Goal: Information Seeking & Learning: Compare options

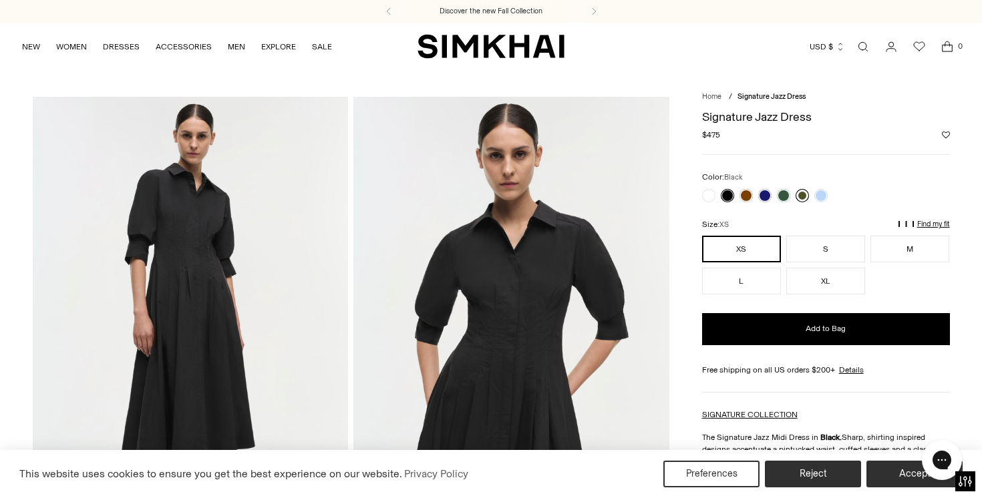
scroll to position [46, 0]
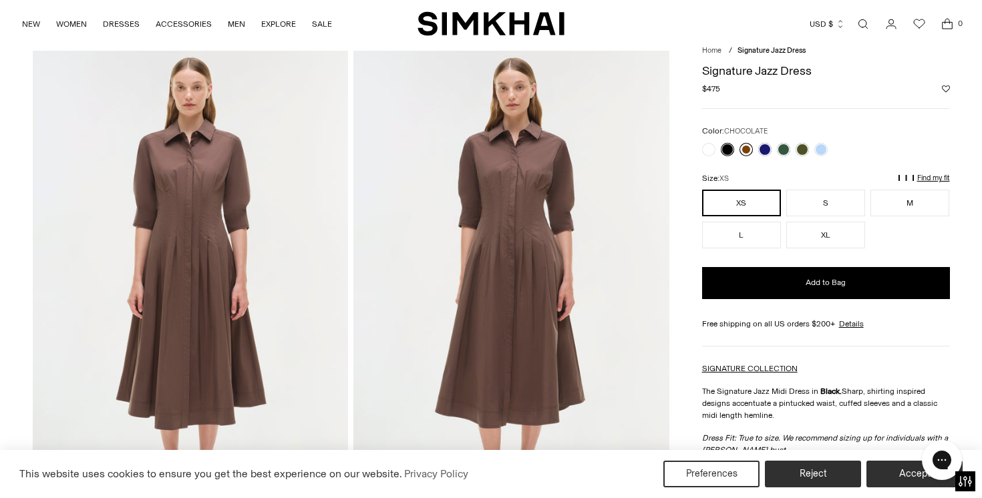
click at [744, 149] on link at bounding box center [746, 149] width 13 height 13
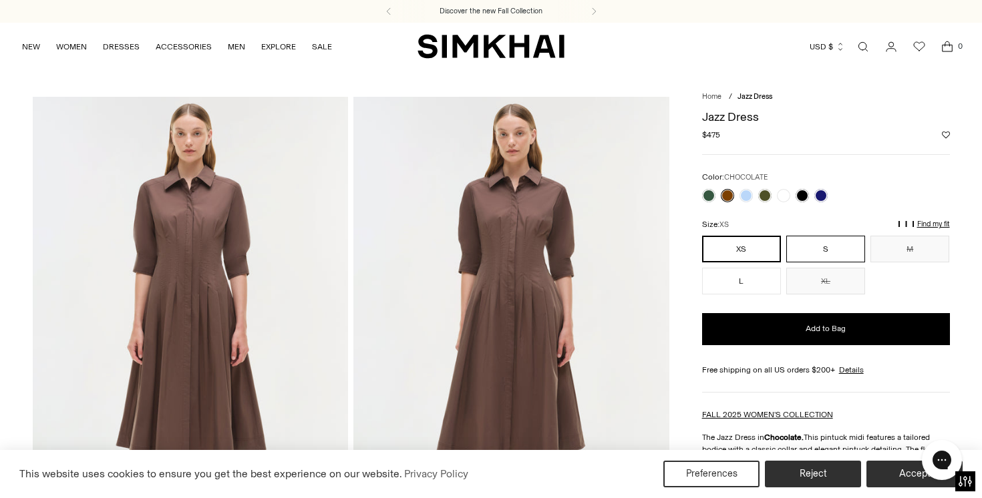
click at [825, 250] on button "S" at bounding box center [825, 249] width 79 height 27
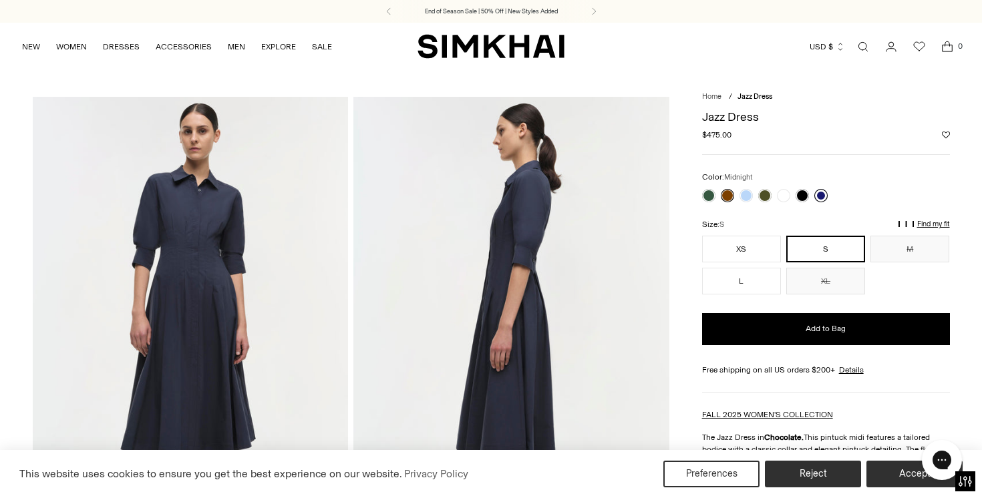
click at [818, 197] on link at bounding box center [820, 195] width 13 height 13
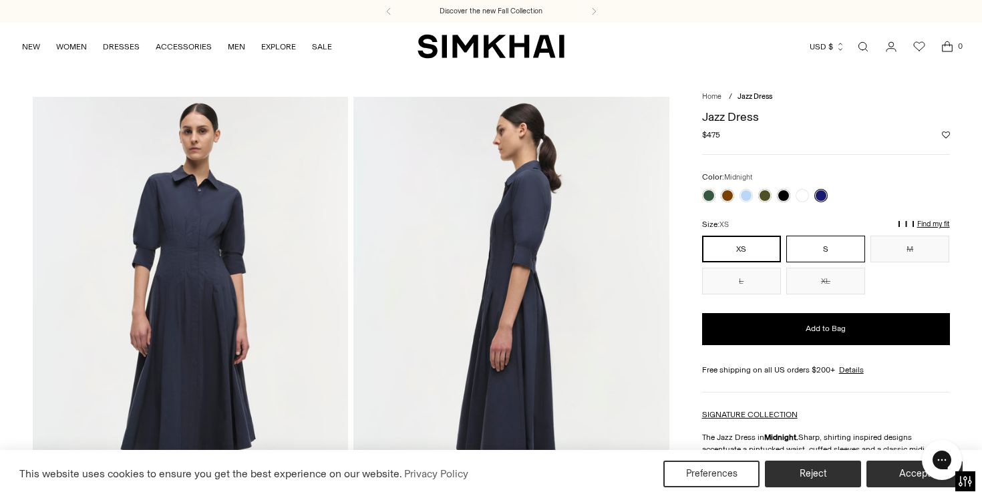
click at [822, 256] on button "S" at bounding box center [825, 249] width 79 height 27
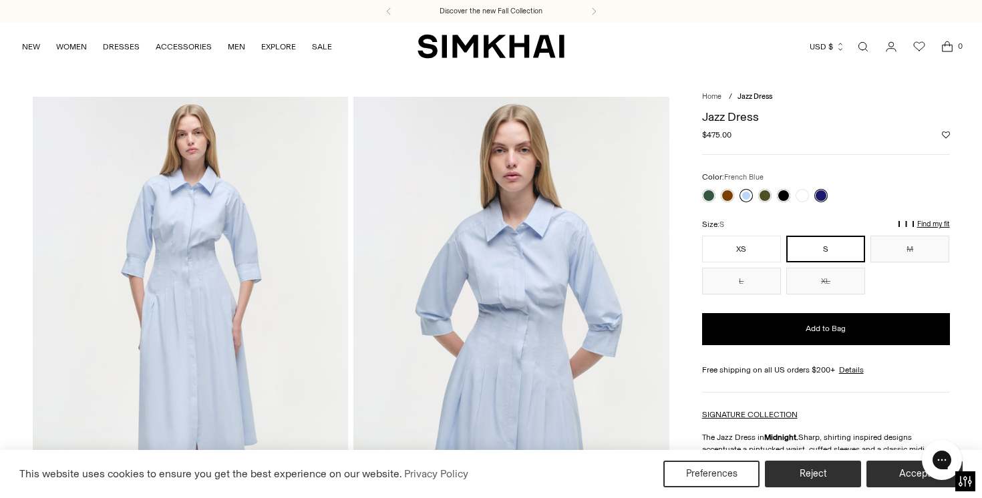
click at [748, 197] on link at bounding box center [746, 195] width 13 height 13
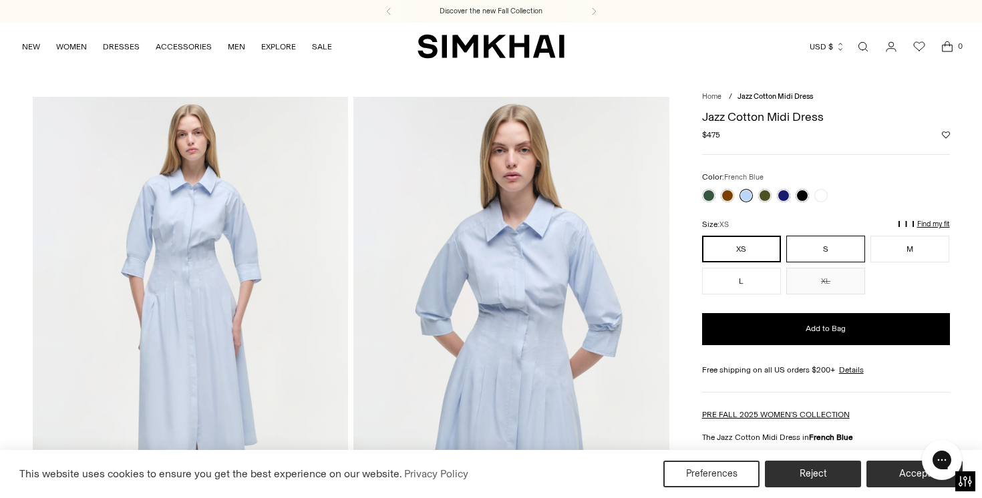
click at [790, 251] on button "S" at bounding box center [825, 249] width 79 height 27
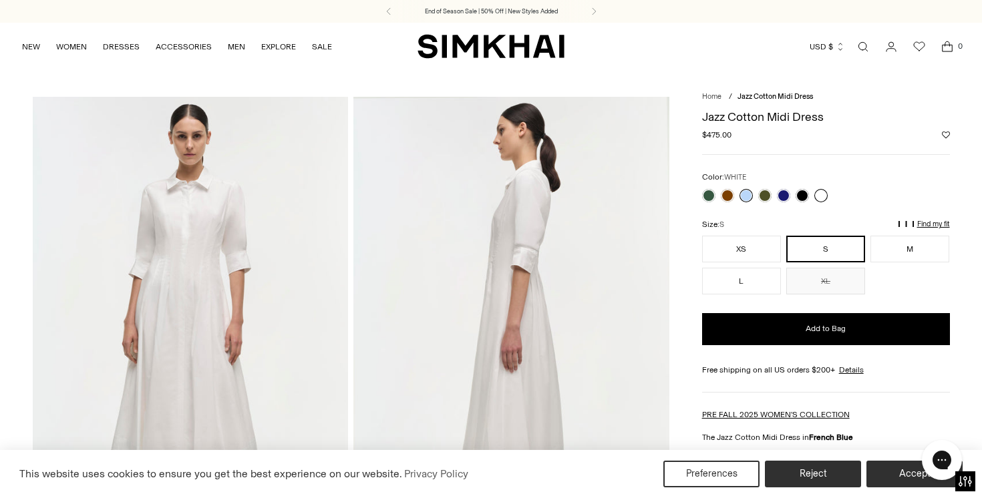
click at [820, 197] on link at bounding box center [820, 195] width 13 height 13
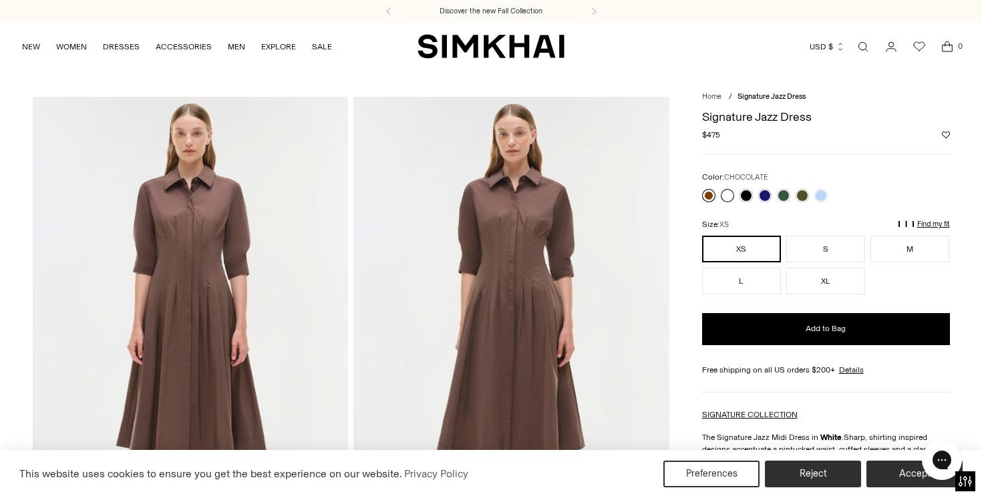
click at [707, 193] on link at bounding box center [708, 195] width 13 height 13
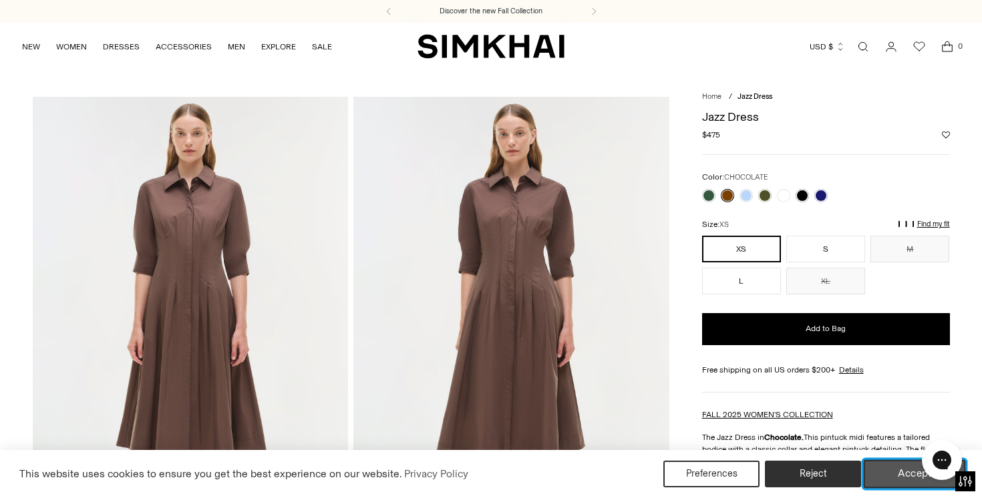
click at [883, 475] on button "Accept" at bounding box center [915, 474] width 102 height 28
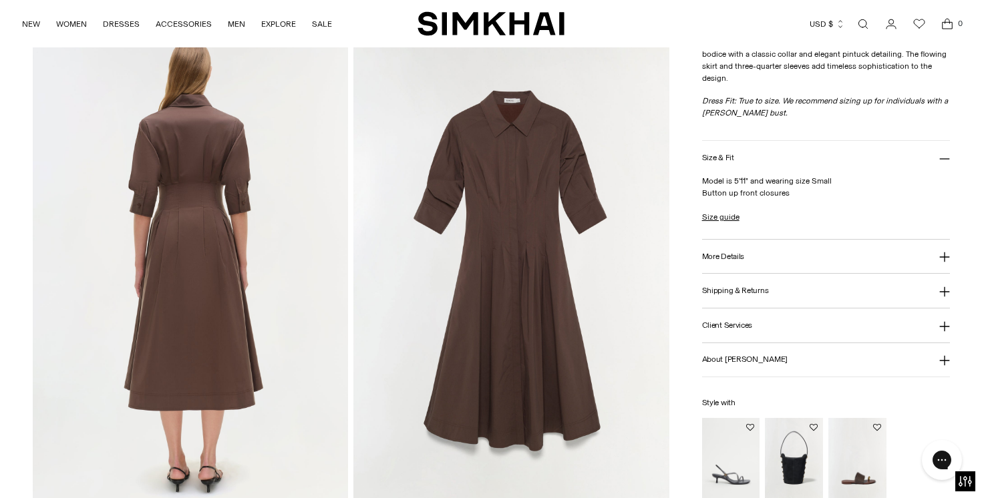
scroll to position [1008, 0]
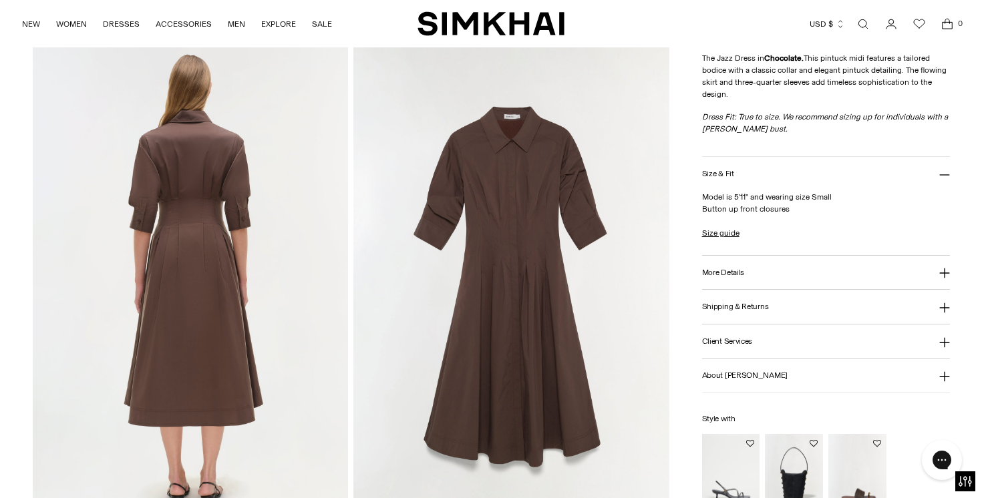
click at [777, 173] on button "Size & Fit" at bounding box center [826, 174] width 248 height 34
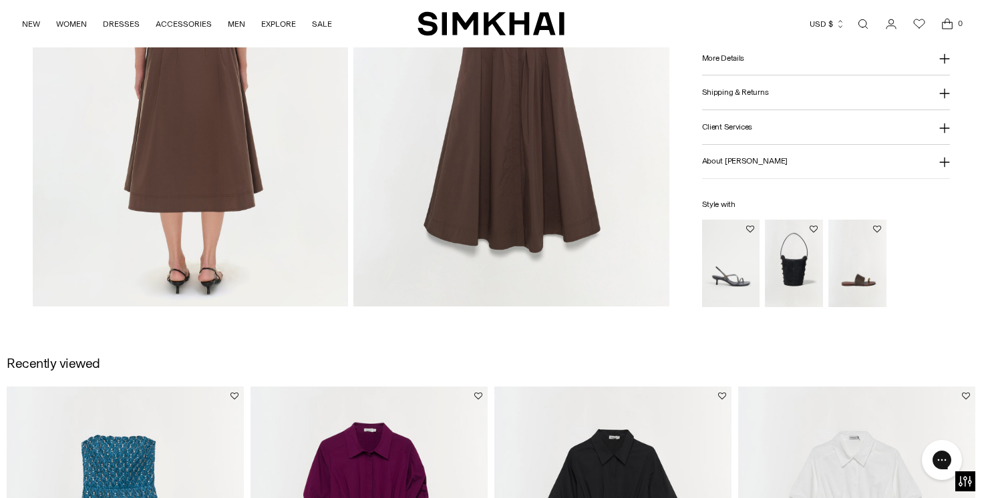
scroll to position [593, 0]
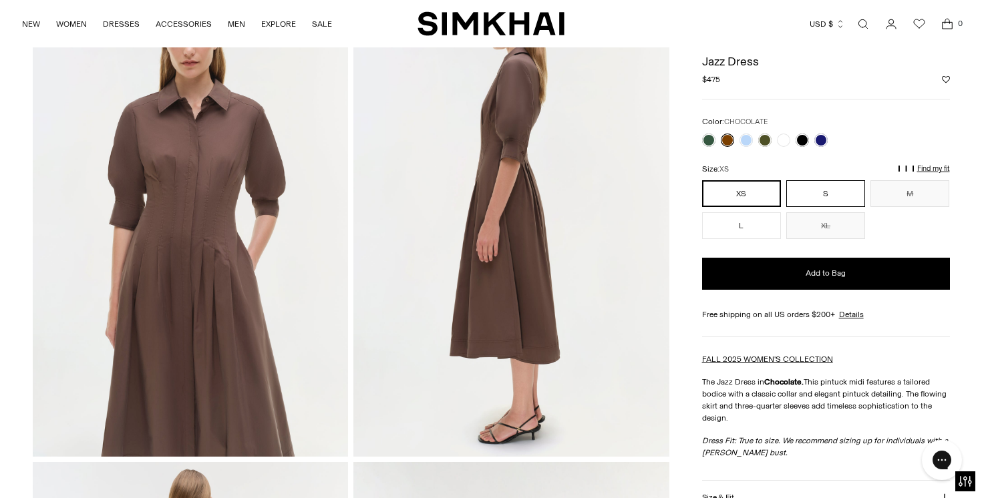
click at [822, 194] on button "S" at bounding box center [825, 193] width 79 height 27
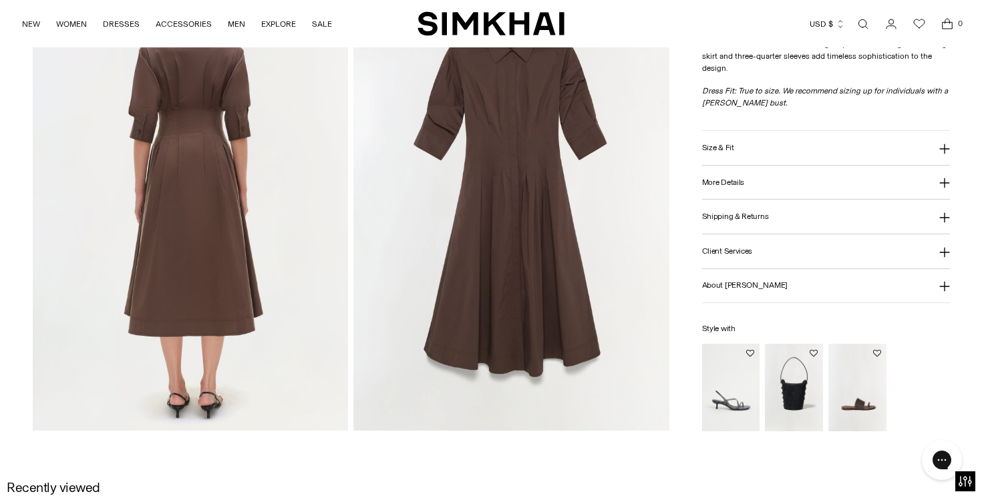
scroll to position [1239, 0]
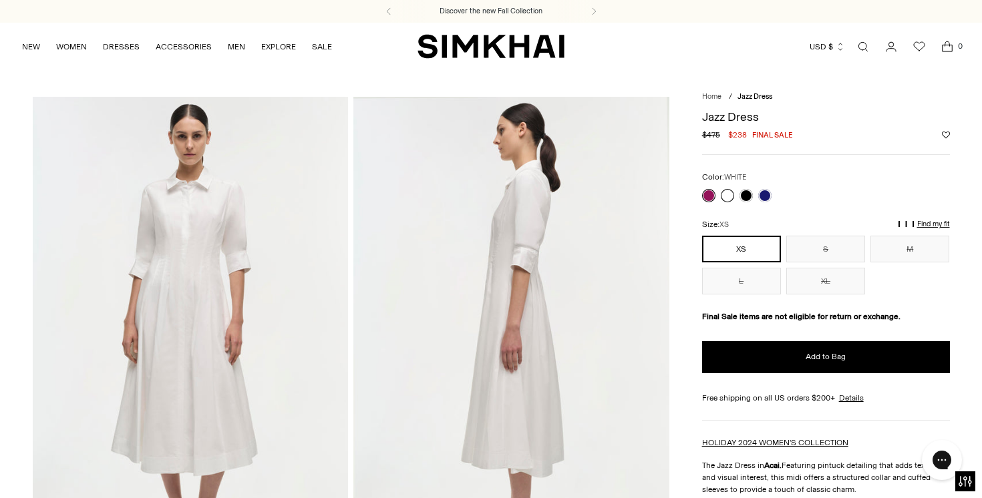
click at [724, 196] on link at bounding box center [727, 195] width 13 height 13
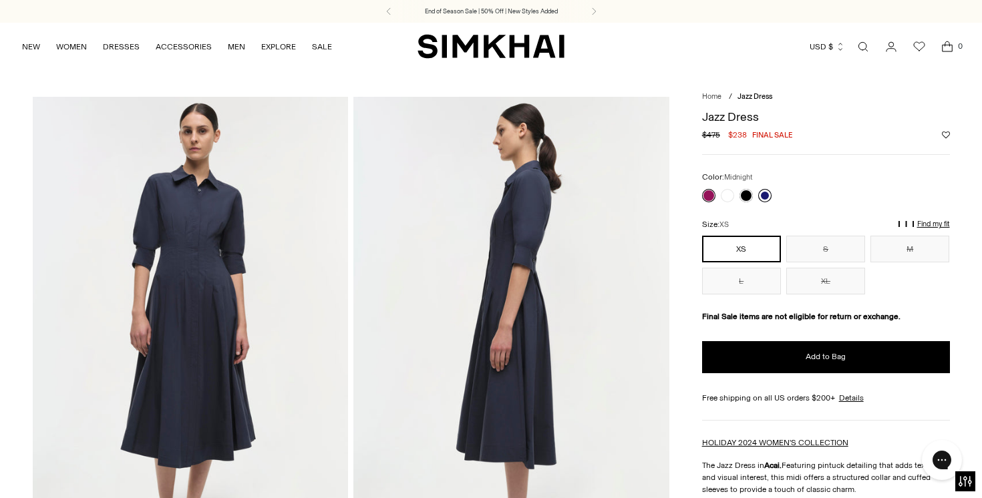
click at [763, 194] on link at bounding box center [764, 195] width 13 height 13
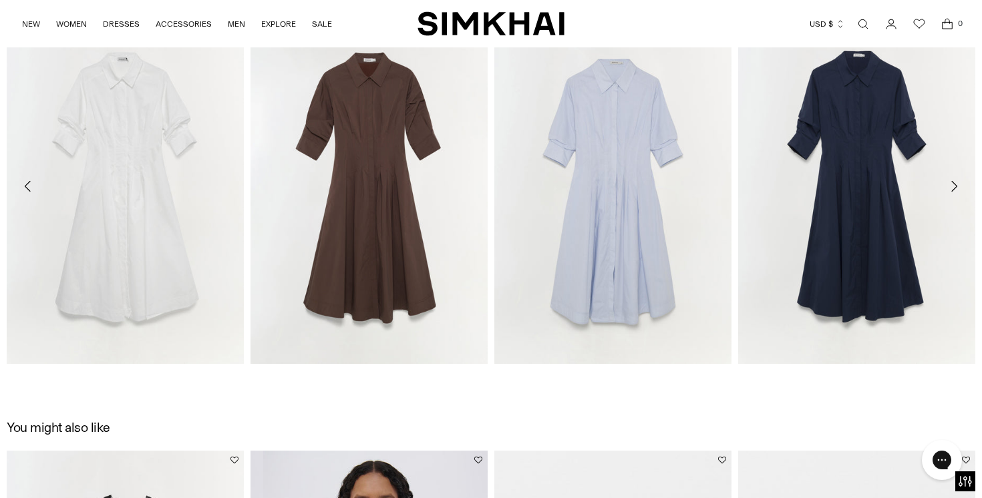
scroll to position [1589, 0]
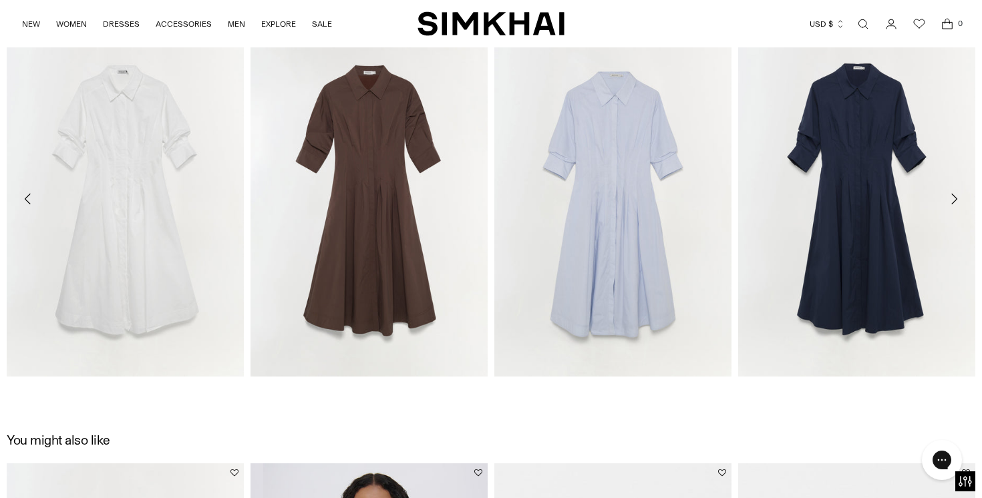
click at [956, 200] on icon "Move to next carousel slide" at bounding box center [954, 199] width 6 height 11
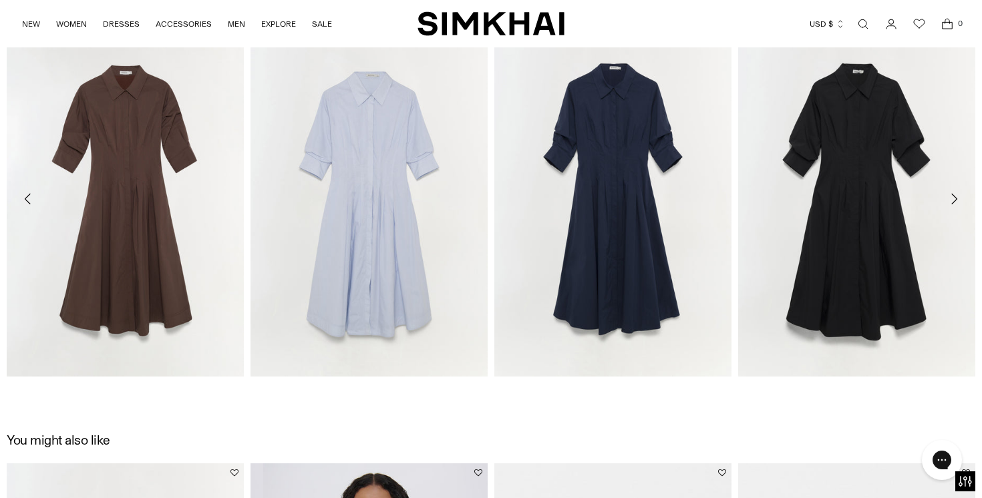
click at [956, 200] on icon "Move to next carousel slide" at bounding box center [954, 199] width 6 height 11
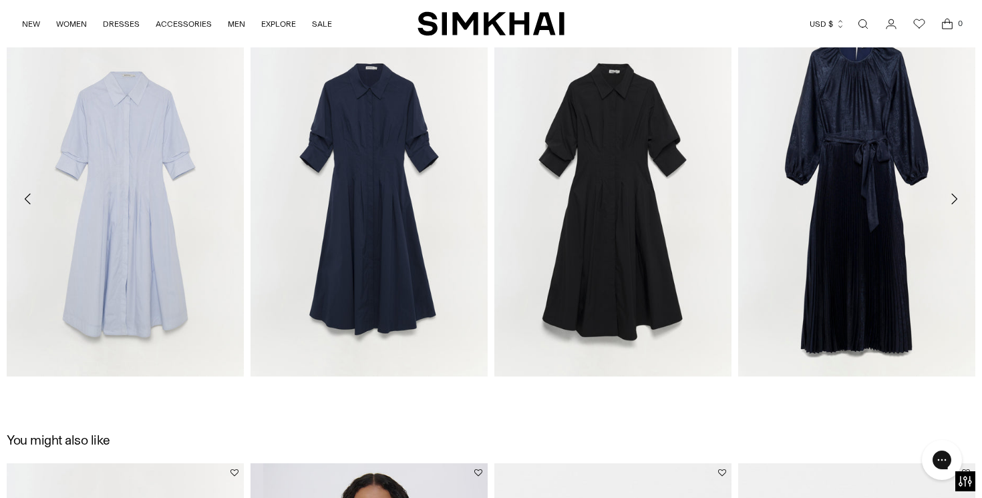
click at [955, 200] on icon "Move to next carousel slide" at bounding box center [954, 199] width 6 height 11
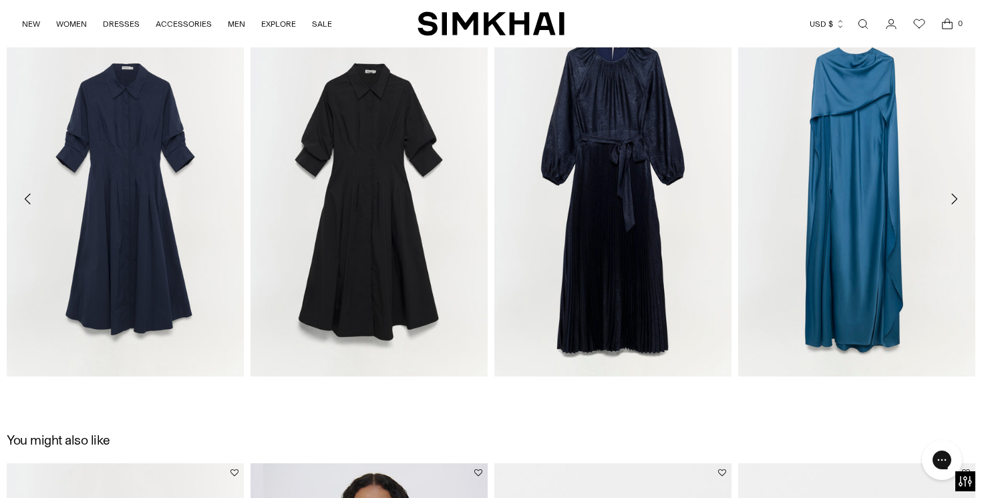
click at [955, 195] on icon "Move to next carousel slide" at bounding box center [954, 199] width 16 height 16
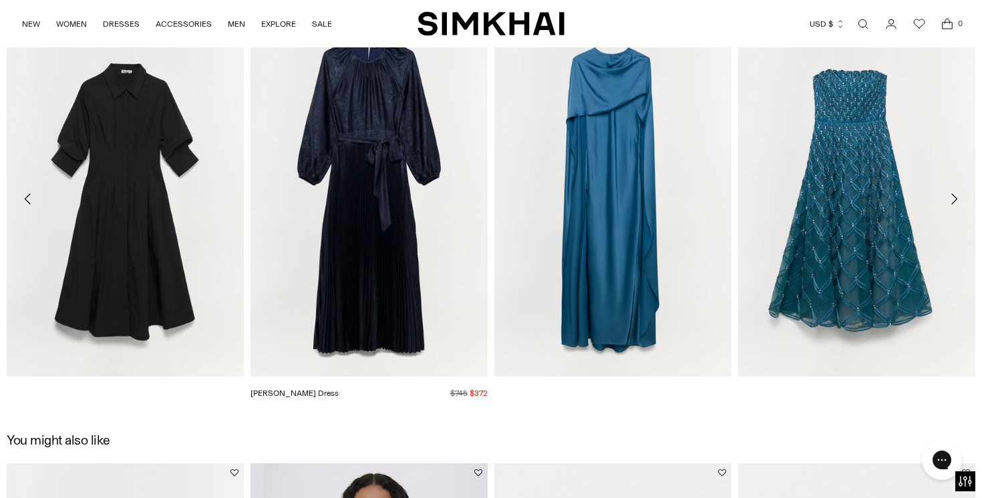
click at [0, 0] on img "Varenya Dress" at bounding box center [0, 0] width 0 height 0
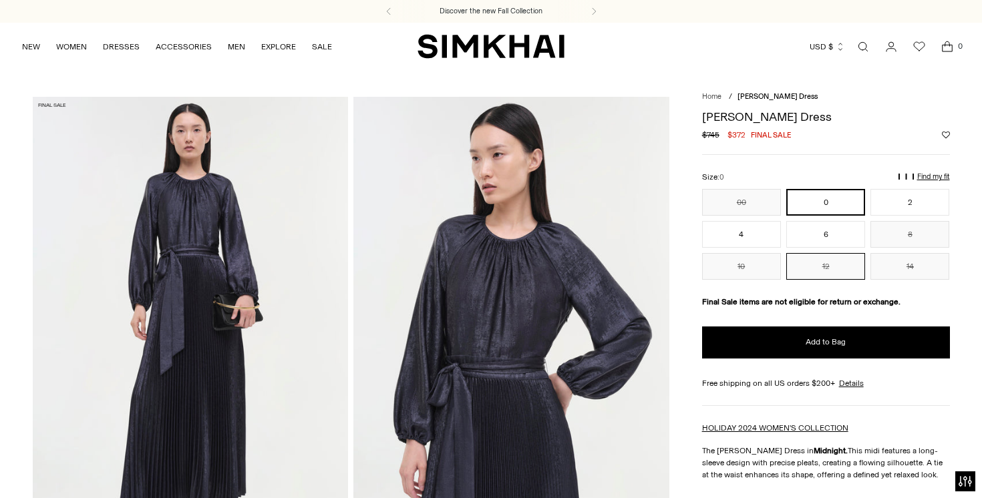
click at [834, 267] on button "12" at bounding box center [825, 266] width 79 height 27
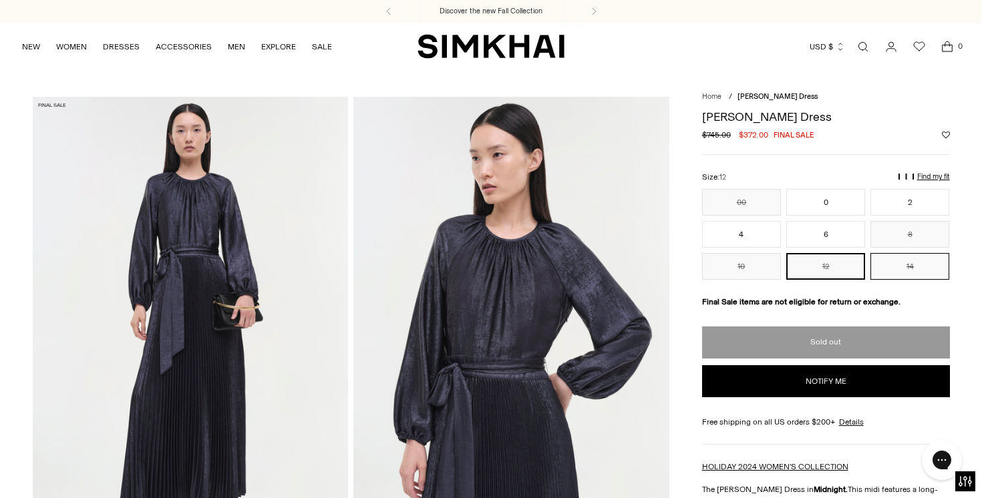
click at [884, 263] on button "14" at bounding box center [910, 266] width 79 height 27
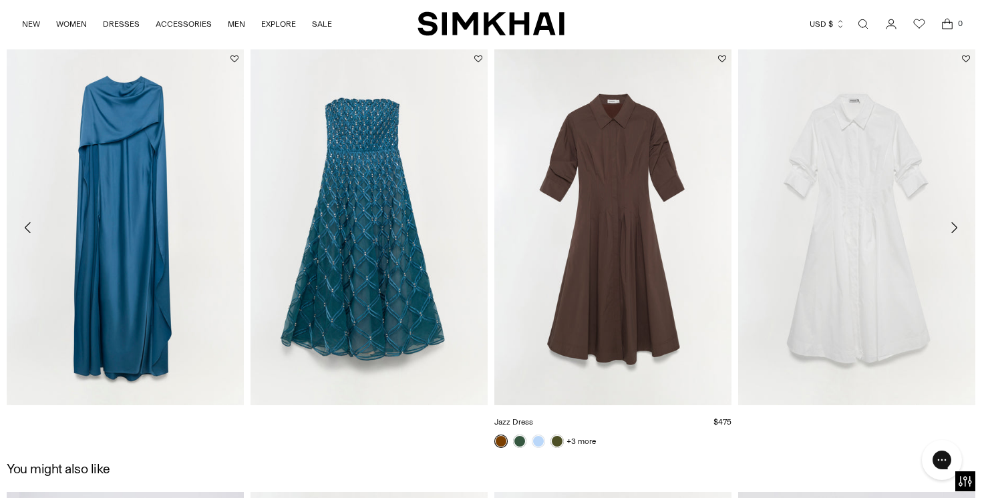
scroll to position [1541, 0]
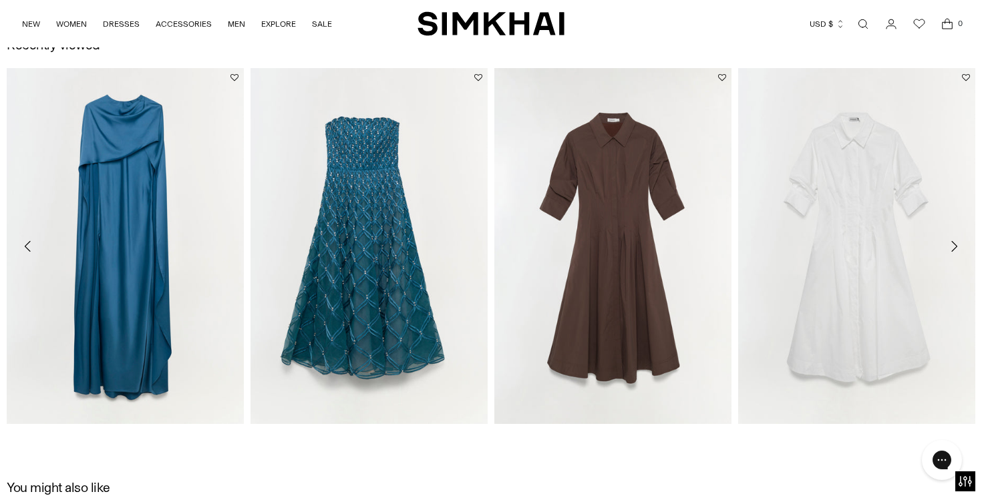
click at [957, 245] on icon "Move to next carousel slide" at bounding box center [954, 247] width 16 height 16
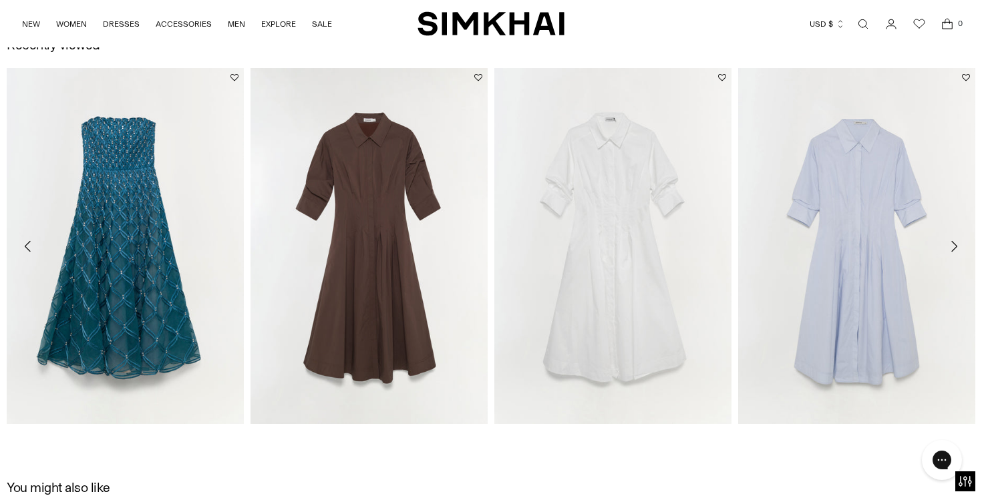
click at [957, 245] on icon "Move to next carousel slide" at bounding box center [954, 247] width 16 height 16
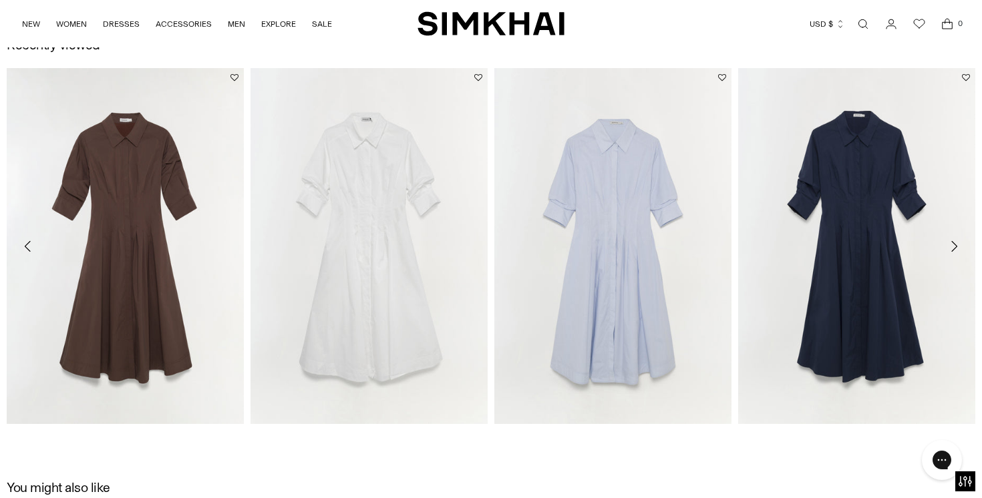
click at [957, 245] on icon "Move to next carousel slide" at bounding box center [954, 247] width 16 height 16
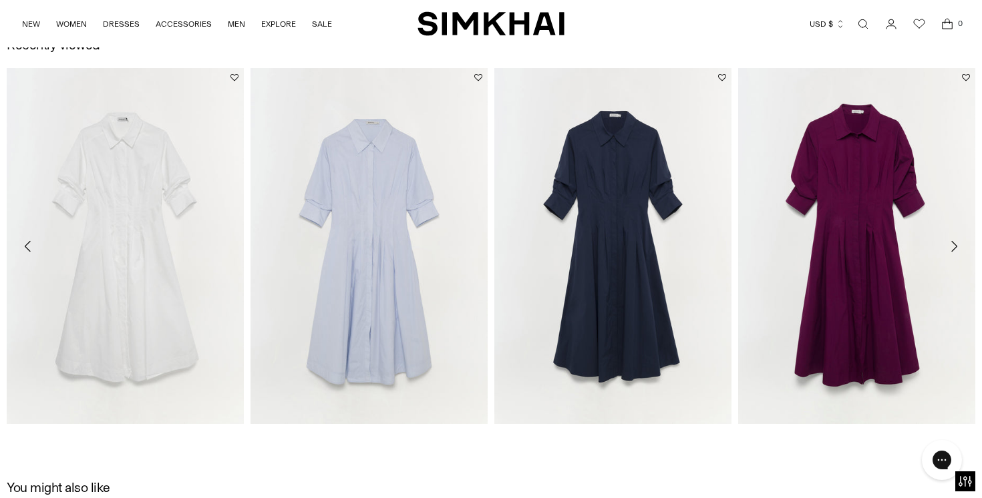
click at [957, 245] on icon "Move to next carousel slide" at bounding box center [954, 247] width 16 height 16
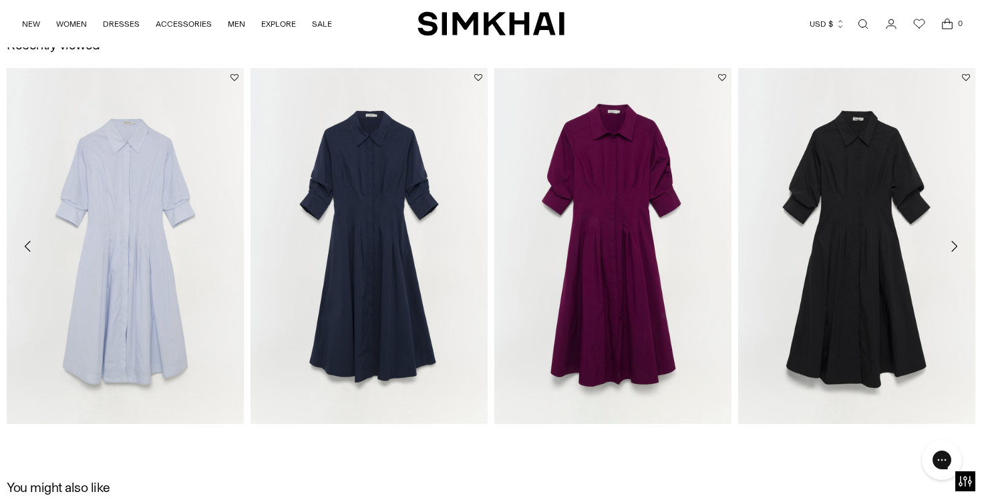
click at [957, 245] on icon "Move to next carousel slide" at bounding box center [954, 247] width 16 height 16
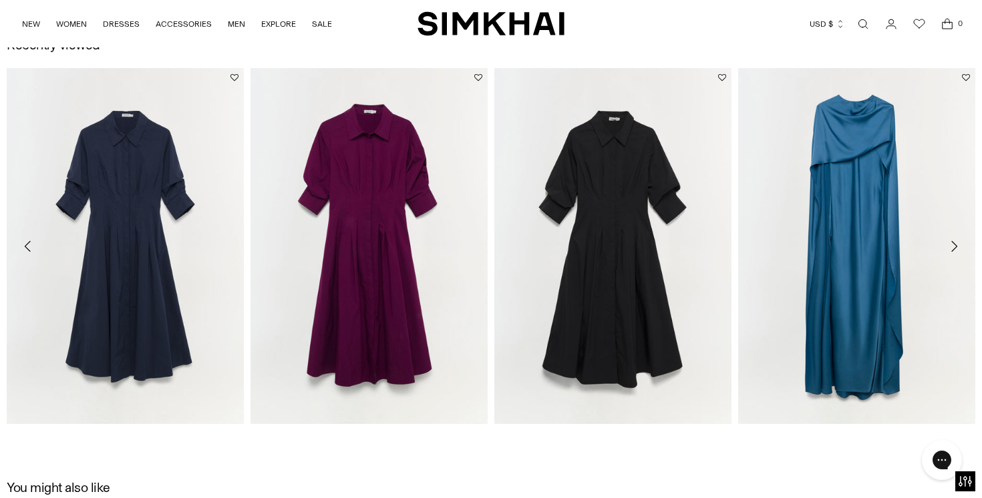
click at [957, 245] on icon "Move to next carousel slide" at bounding box center [954, 247] width 16 height 16
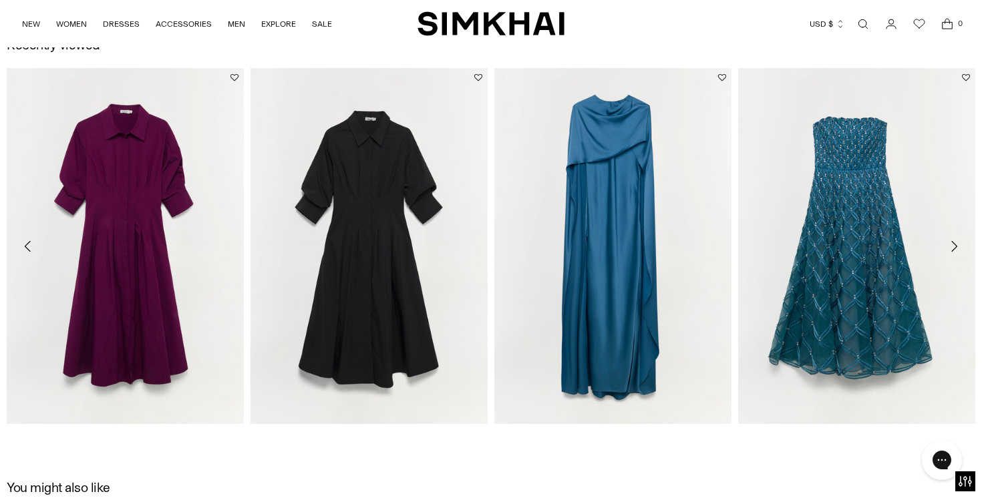
click at [957, 245] on icon "Move to next carousel slide" at bounding box center [954, 247] width 16 height 16
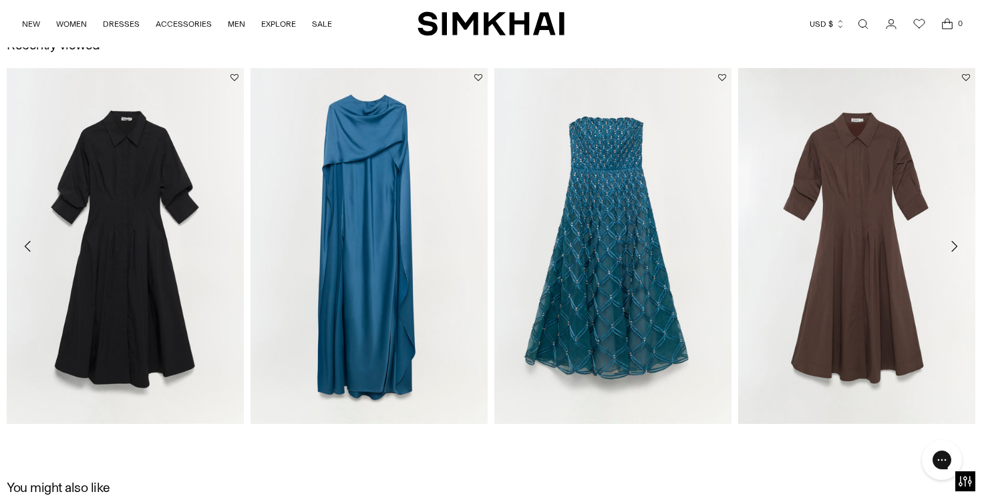
click at [957, 245] on icon "Move to next carousel slide" at bounding box center [954, 247] width 16 height 16
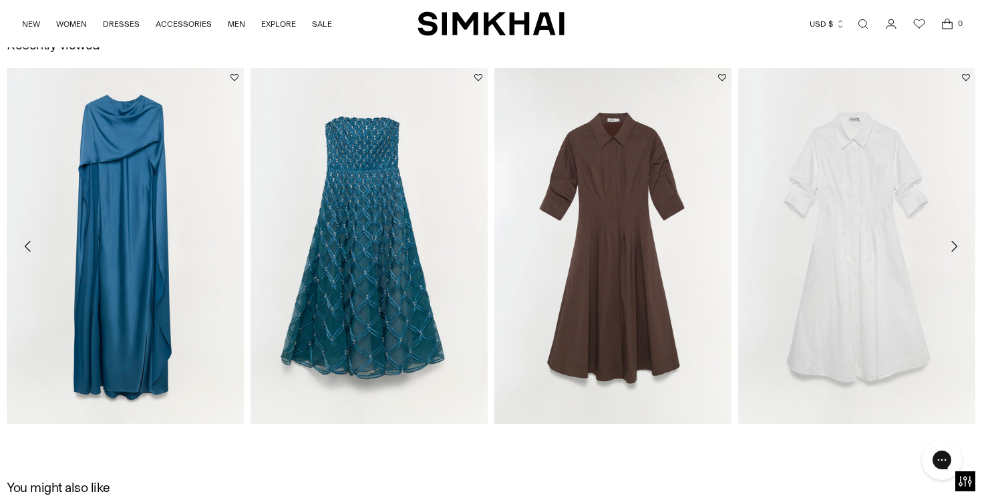
click at [957, 245] on icon "Move to next carousel slide" at bounding box center [954, 247] width 16 height 16
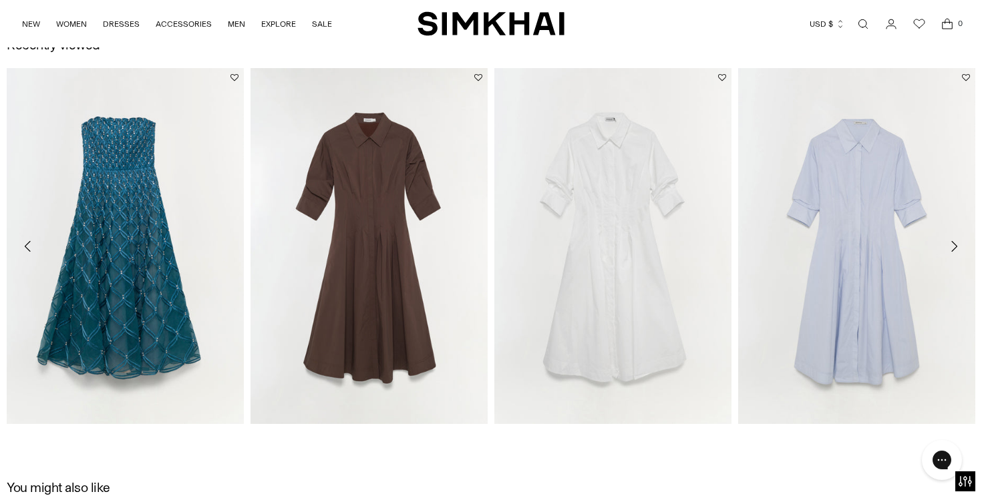
click at [957, 245] on icon "Move to next carousel slide" at bounding box center [954, 247] width 16 height 16
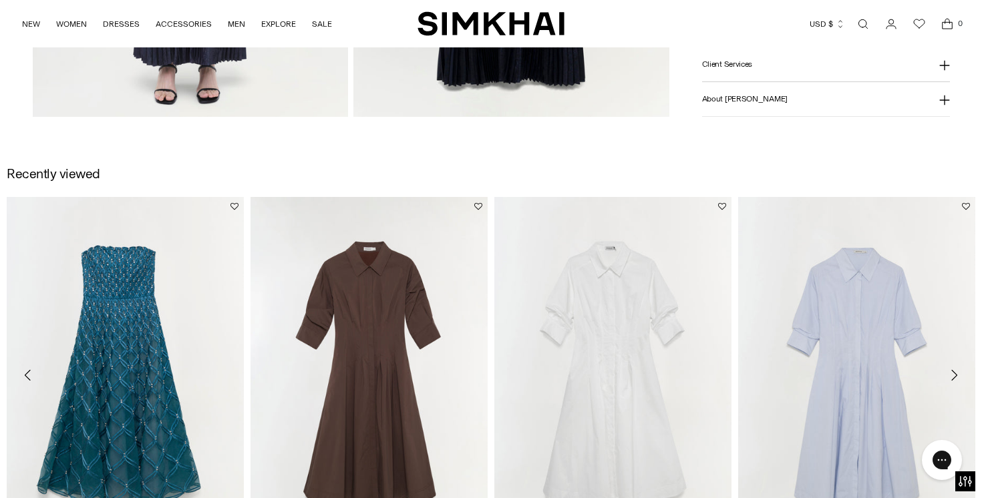
scroll to position [1376, 0]
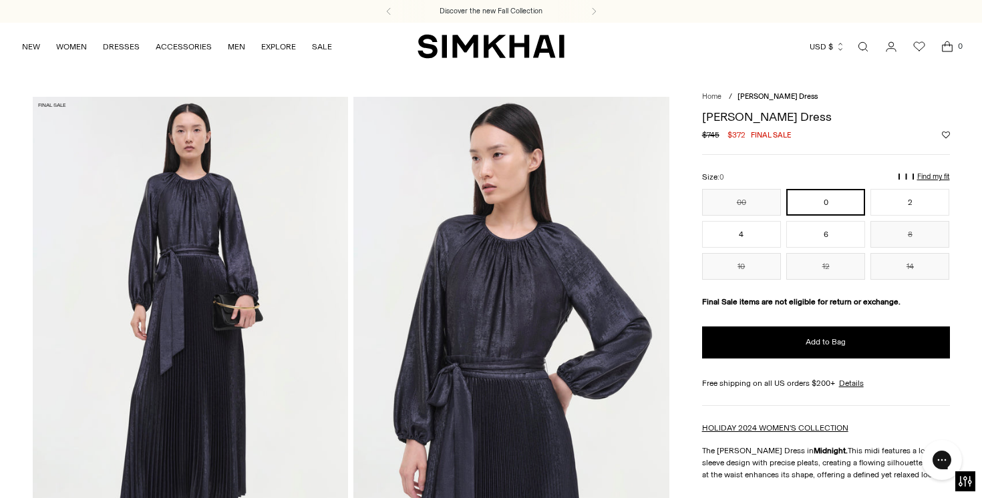
click at [732, 118] on h1 "[PERSON_NAME] Dress" at bounding box center [826, 117] width 248 height 12
copy div "[PERSON_NAME] Dress"
